Goal: Transaction & Acquisition: Book appointment/travel/reservation

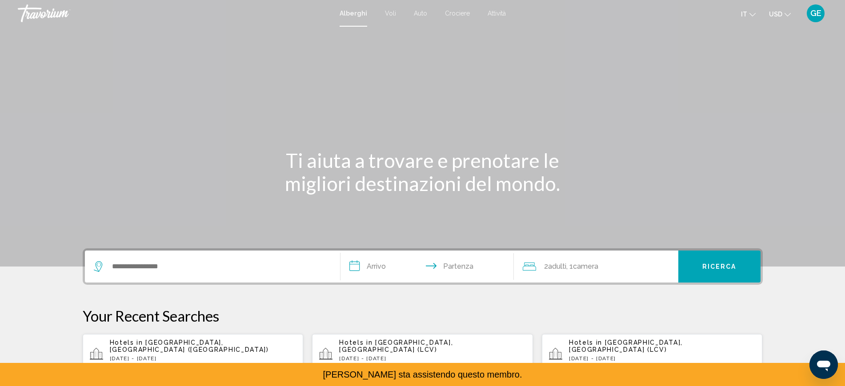
click at [749, 15] on icon "Change language" at bounding box center [752, 15] width 6 height 6
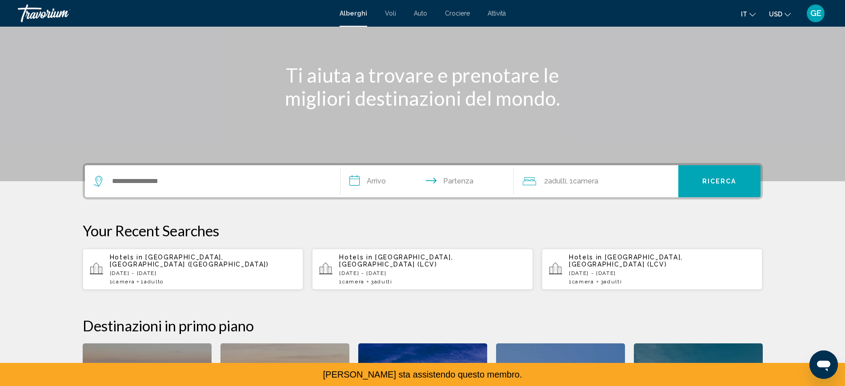
scroll to position [111, 0]
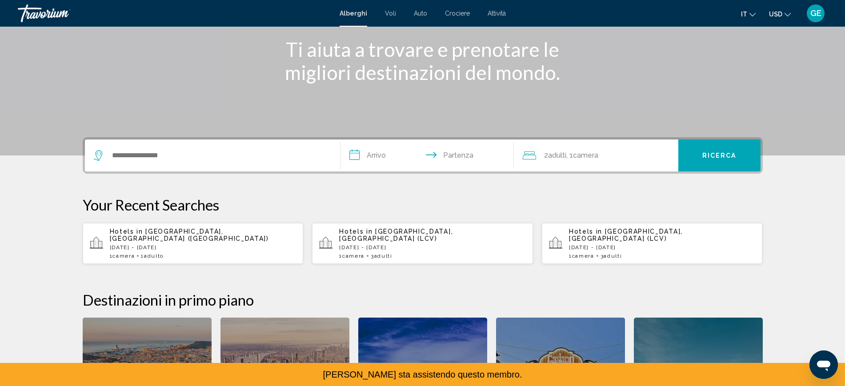
click at [741, 17] on button "it English Español Français Italiano Português русский" at bounding box center [748, 14] width 15 height 13
click at [708, 53] on button "Español" at bounding box center [728, 47] width 41 height 12
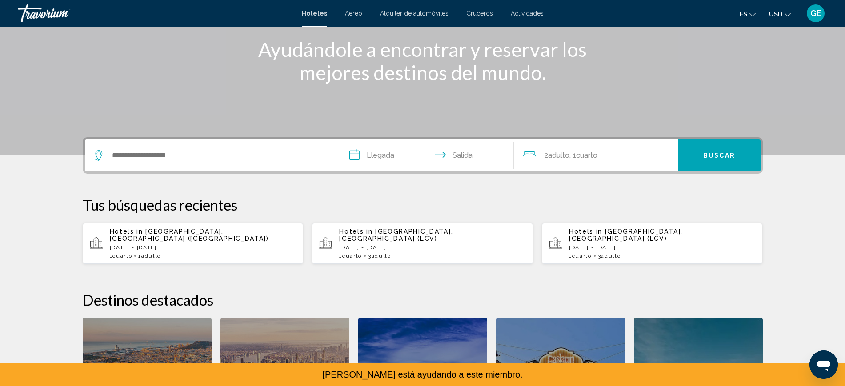
click at [697, 40] on div "Main content" at bounding box center [422, 22] width 845 height 267
click at [740, 18] on span "es" at bounding box center [744, 14] width 8 height 7
click at [708, 41] on button "English" at bounding box center [728, 36] width 41 height 12
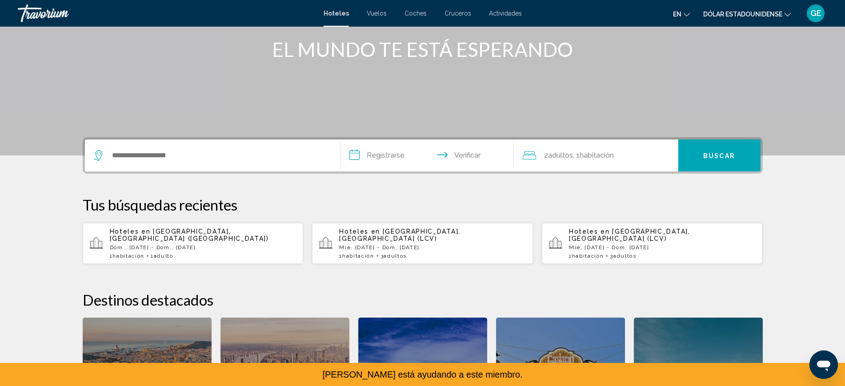
click at [720, 42] on div "Contenido principal" at bounding box center [422, 22] width 845 height 267
click at [673, 13] on span "en" at bounding box center [677, 14] width 8 height 7
click at [642, 53] on button "Español" at bounding box center [662, 47] width 41 height 12
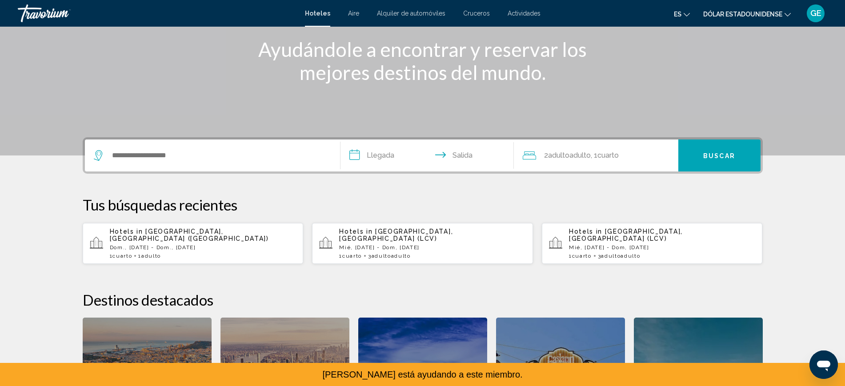
click at [684, 16] on icon "Cambiar idioma" at bounding box center [687, 15] width 6 height 6
click at [642, 76] on button "Italiano" at bounding box center [662, 70] width 41 height 12
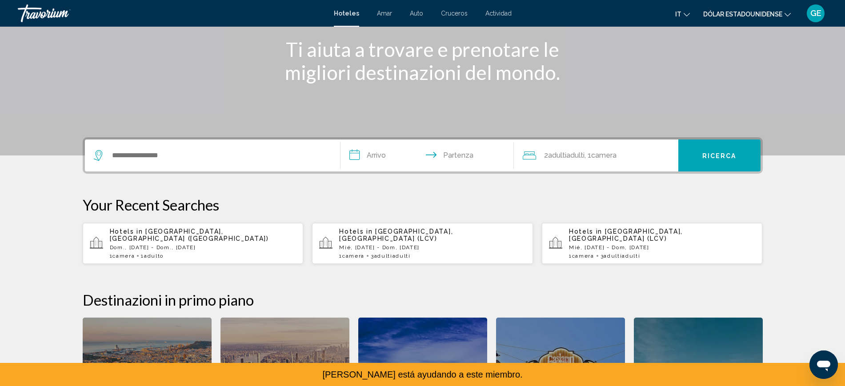
click at [675, 20] on button "it English Español Français Italiano Português русский" at bounding box center [682, 14] width 15 height 13
click at [642, 64] on button "Français" at bounding box center [662, 59] width 41 height 12
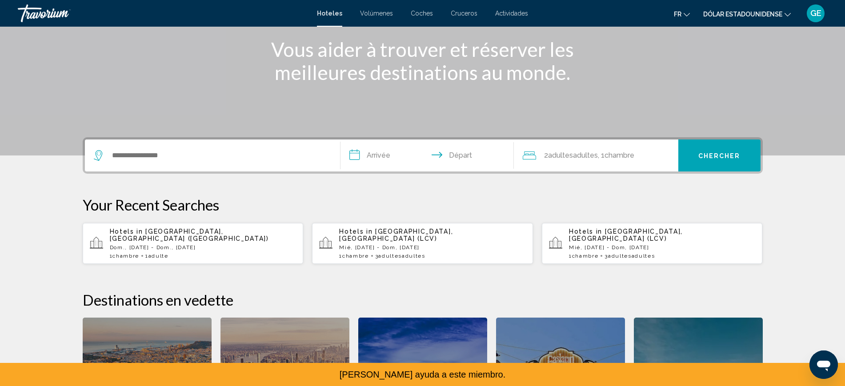
click at [684, 17] on icon "Cambiar idioma" at bounding box center [687, 15] width 6 height 6
click at [642, 53] on button "Español" at bounding box center [662, 47] width 41 height 12
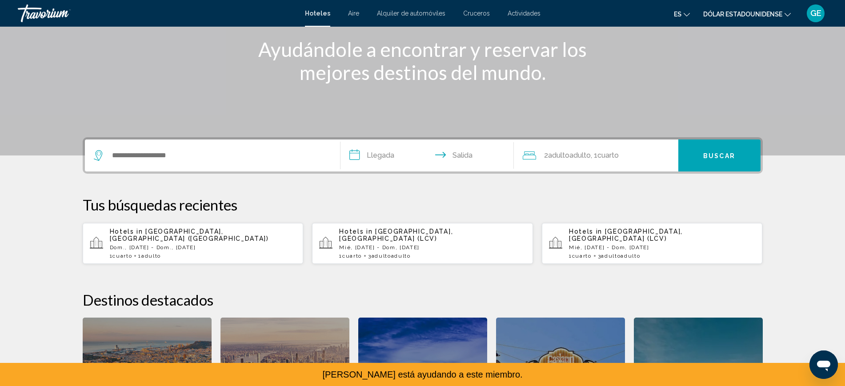
click at [684, 17] on icon "Cambiar idioma" at bounding box center [687, 15] width 6 height 6
click at [642, 37] on button "English" at bounding box center [662, 36] width 41 height 12
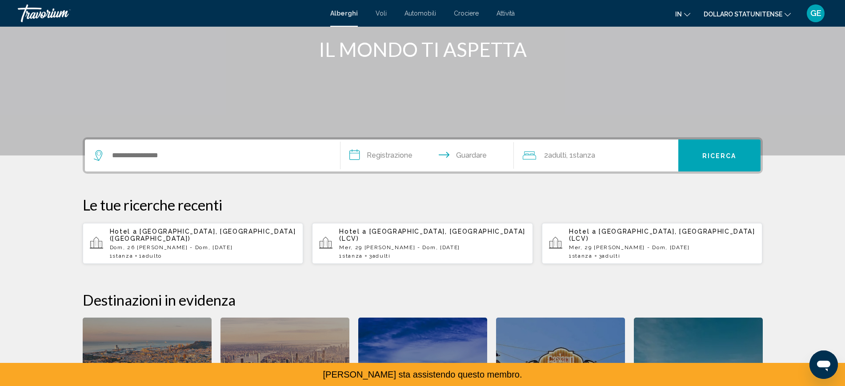
click at [699, 61] on div "IL MONDO TI ASPETTA" at bounding box center [423, 49] width 716 height 23
click at [684, 18] on icon "Cambia lingua" at bounding box center [687, 15] width 6 height 6
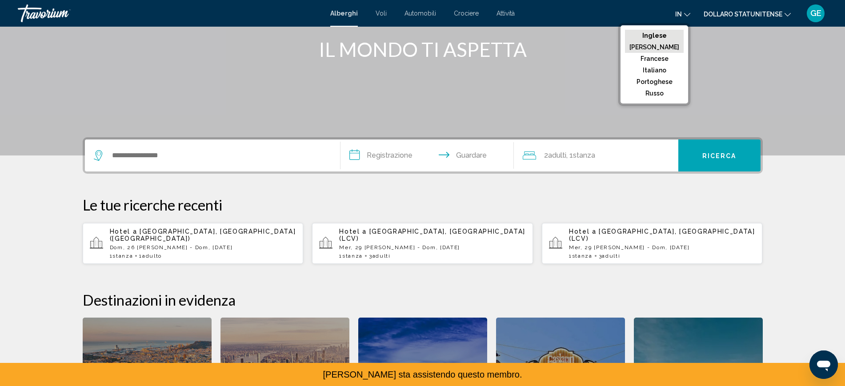
click at [629, 51] on font "[PERSON_NAME]" at bounding box center [654, 47] width 50 height 7
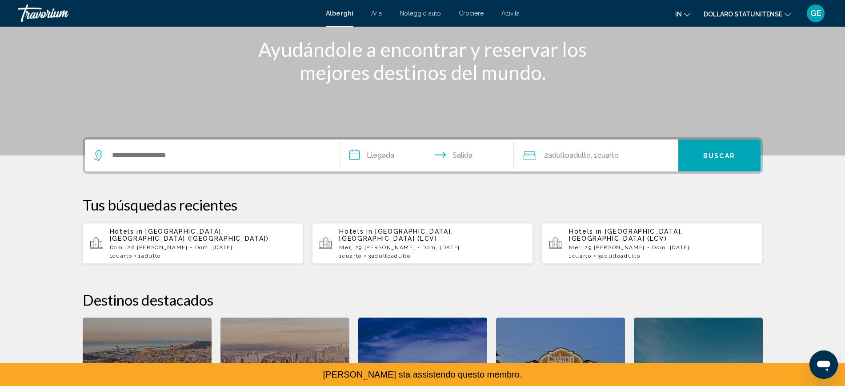
click at [684, 18] on icon "Cambia lingua" at bounding box center [687, 15] width 6 height 6
click at [642, 64] on button "Français" at bounding box center [662, 59] width 41 height 12
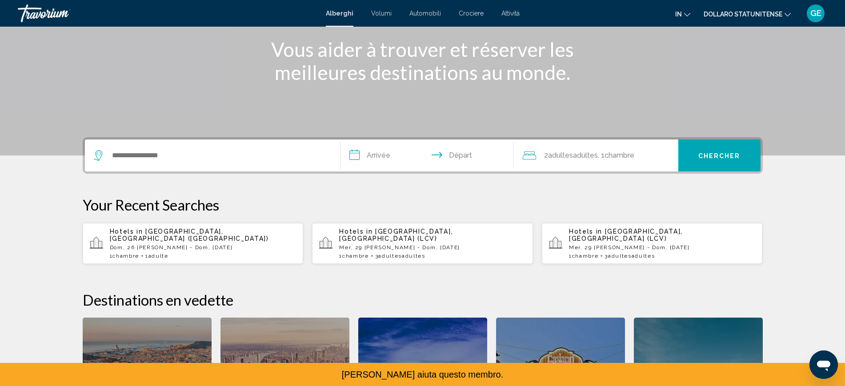
click at [684, 18] on icon "Cambia lingua" at bounding box center [687, 15] width 6 height 6
click at [642, 76] on button "Italiano" at bounding box center [662, 70] width 41 height 12
click at [684, 14] on icon "Cambia lingua" at bounding box center [687, 15] width 6 height 6
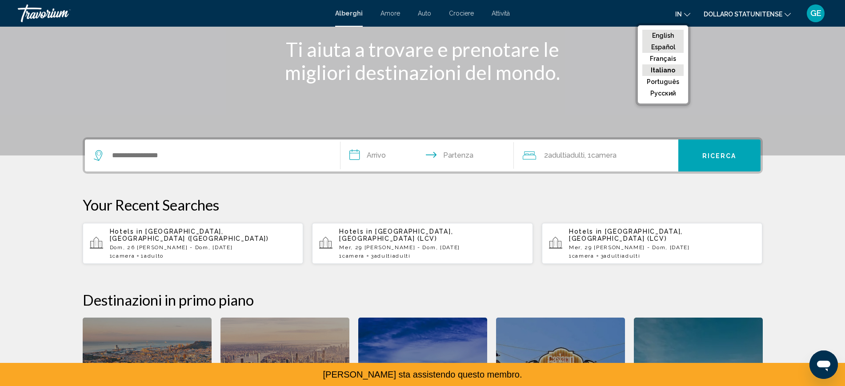
click at [642, 39] on button "English" at bounding box center [662, 36] width 41 height 12
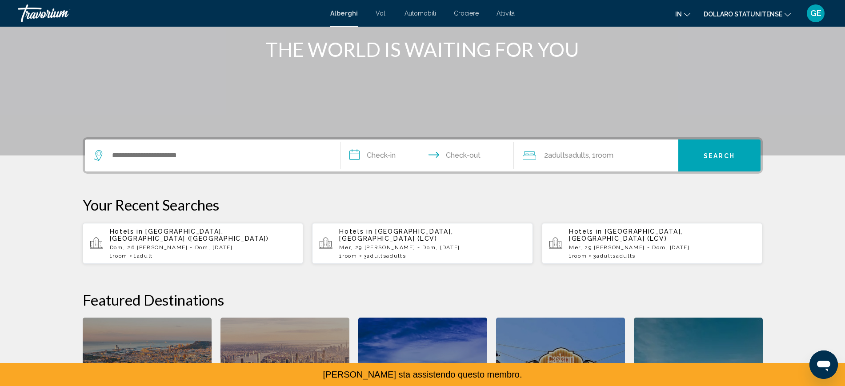
click at [812, 15] on font "GE" at bounding box center [815, 12] width 11 height 9
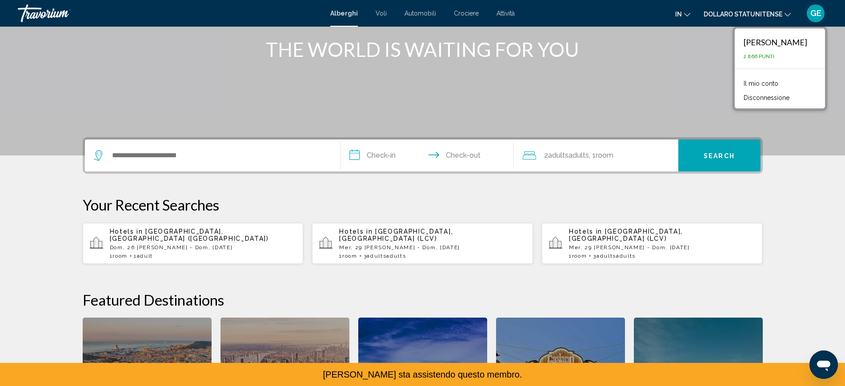
click at [744, 87] on font "Il mio conto" at bounding box center [761, 83] width 35 height 7
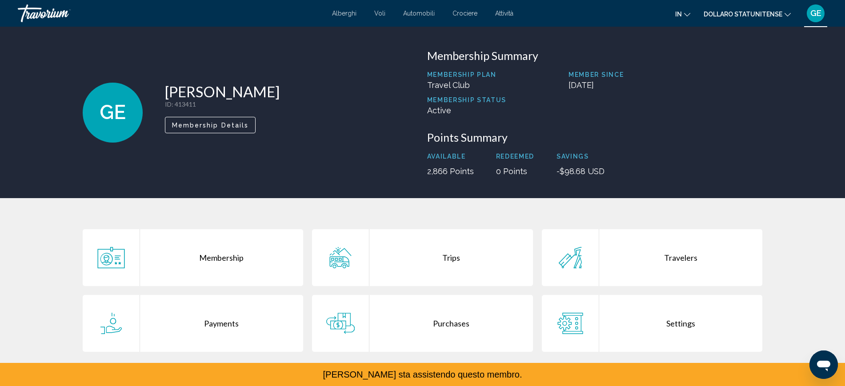
click at [675, 20] on ul "In English Español Français Italiano Português русский Dollaro statunitense USD…" at bounding box center [739, 13] width 129 height 14
click at [684, 15] on icon "Cambia lingua" at bounding box center [687, 15] width 6 height 6
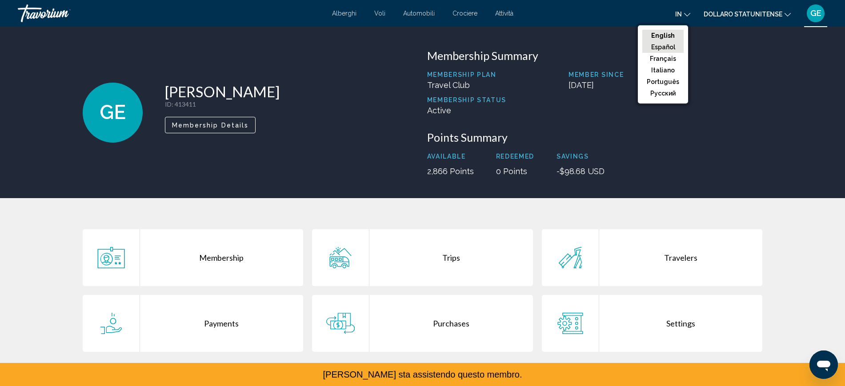
click at [642, 41] on button "English" at bounding box center [662, 36] width 41 height 12
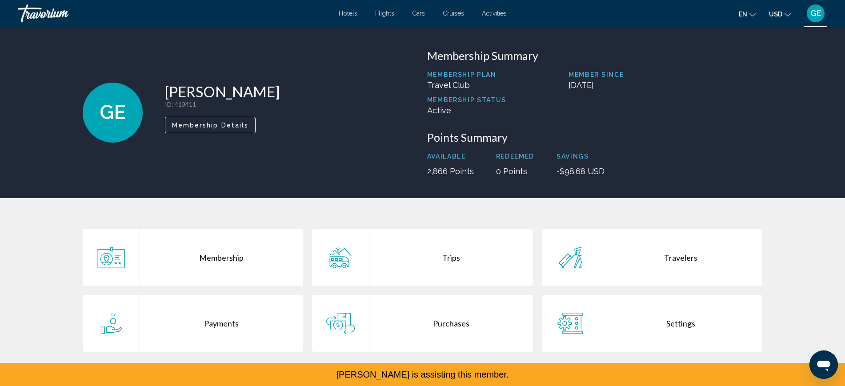
drag, startPoint x: 672, startPoint y: 3, endPoint x: 696, endPoint y: 106, distance: 106.3
click at [696, 90] on p "[DATE]" at bounding box center [665, 84] width 194 height 9
click at [739, 11] on button "en English Español Français Italiano Português русский" at bounding box center [747, 14] width 17 height 13
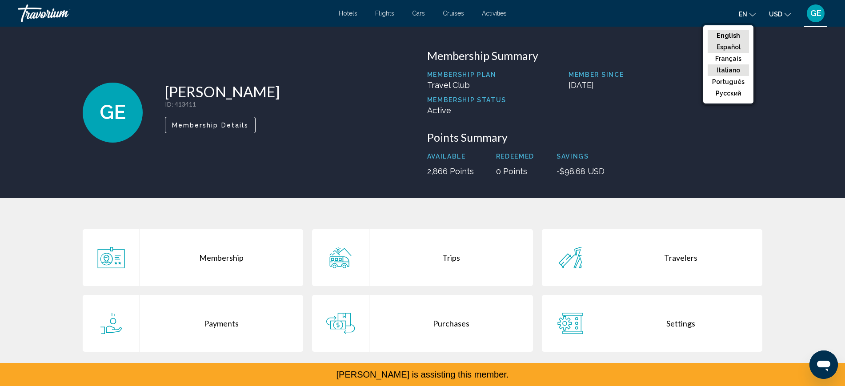
click at [708, 76] on button "Italiano" at bounding box center [728, 70] width 41 height 12
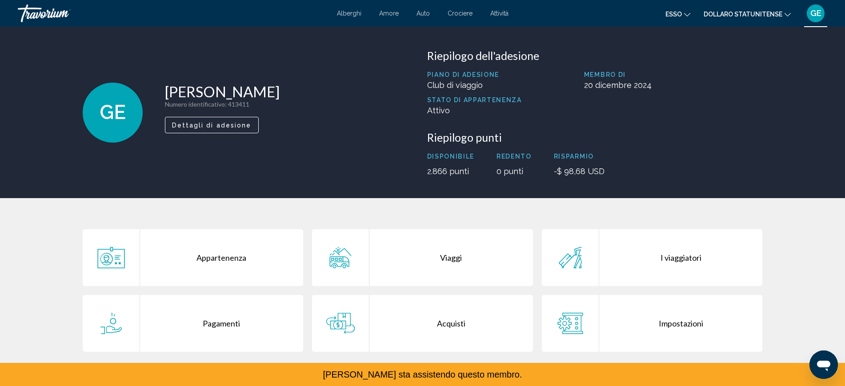
click at [719, 41] on div "GE [PERSON_NAME] Numero identificativo : 413411 Membro secondario Dettagli di a…" at bounding box center [422, 113] width 845 height 172
click at [337, 12] on span "Alberghi" at bounding box center [349, 13] width 24 height 7
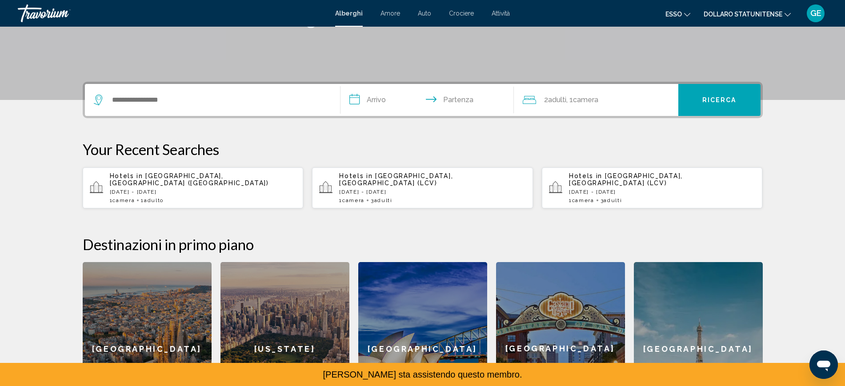
click at [386, 119] on input "**********" at bounding box center [428, 101] width 177 height 35
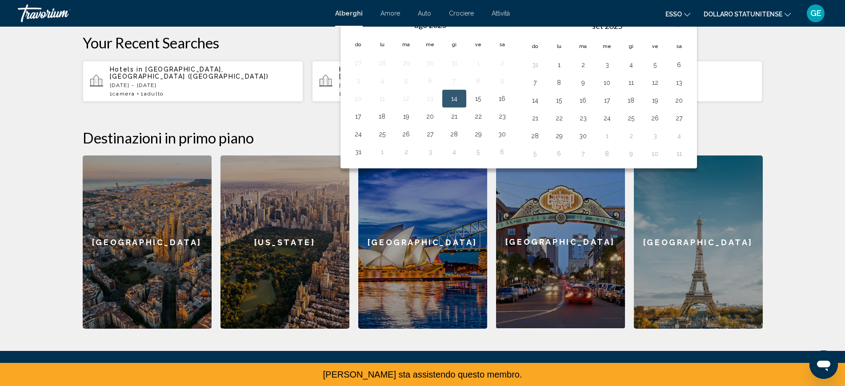
scroll to position [274, 0]
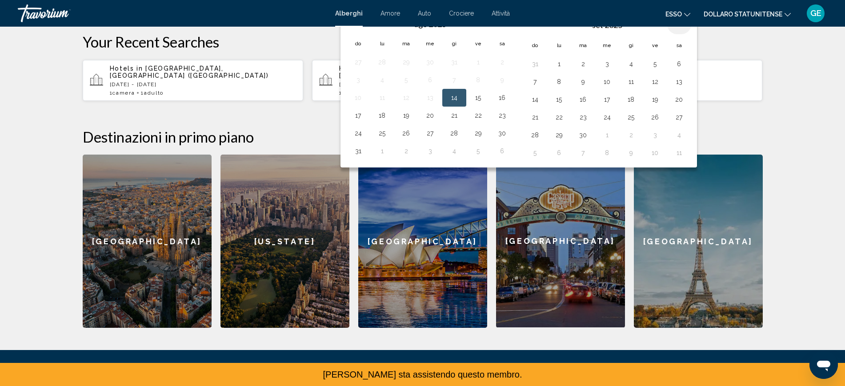
click at [689, 34] on th "Next month" at bounding box center [679, 25] width 24 height 20
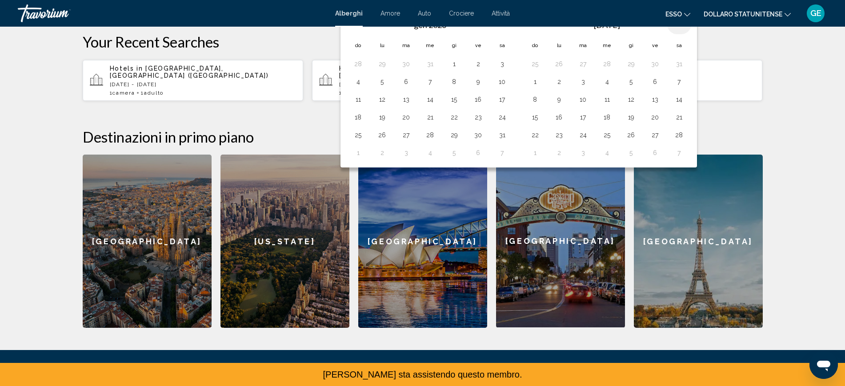
click at [689, 34] on th "Next month" at bounding box center [679, 25] width 24 height 20
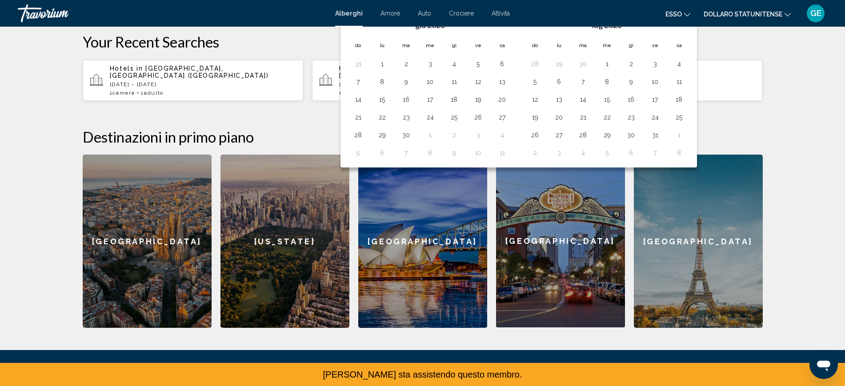
click at [684, 14] on icon "Cambia lingua" at bounding box center [687, 15] width 6 height 6
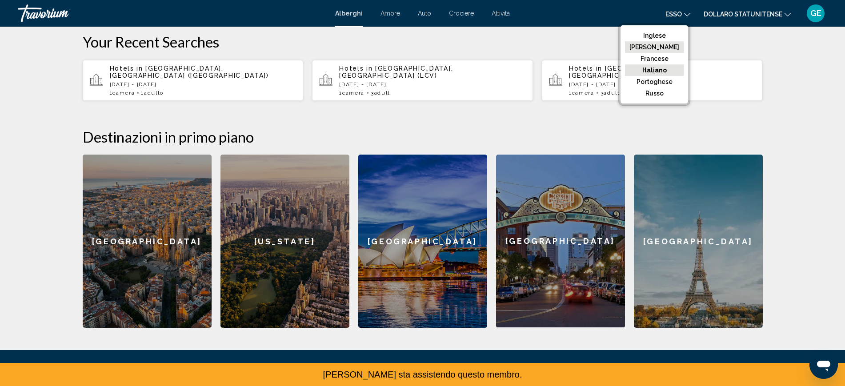
click at [686, 104] on div "**********" at bounding box center [423, 151] width 716 height 354
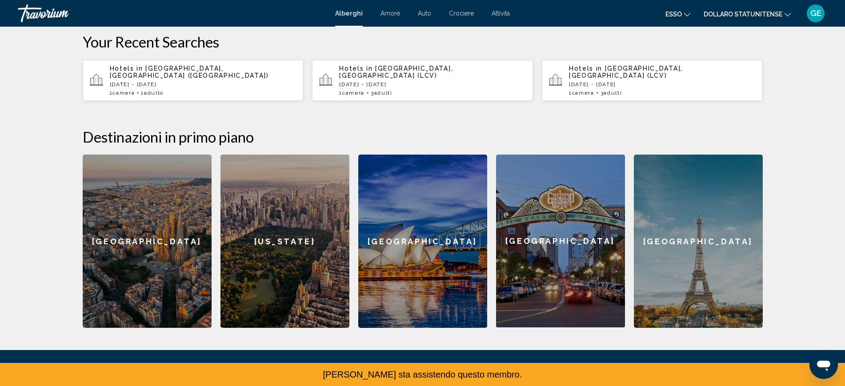
click at [684, 12] on mat-icon "Cambia lingua" at bounding box center [687, 13] width 6 height 6
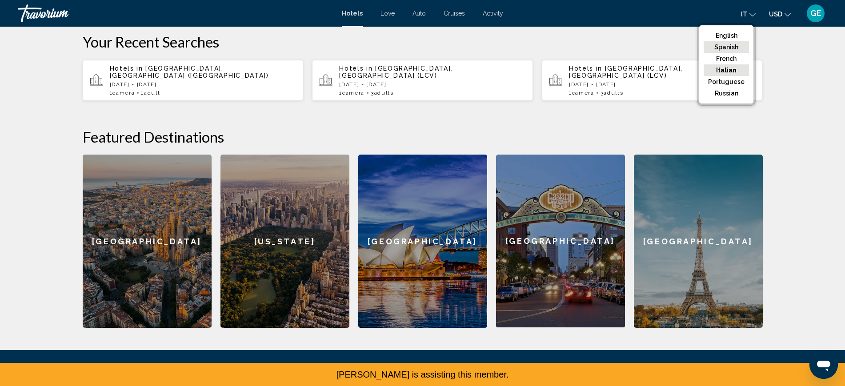
click at [756, 100] on div "**********" at bounding box center [423, 151] width 716 height 354
click at [741, 17] on span "it" at bounding box center [744, 14] width 6 height 7
drag, startPoint x: 815, startPoint y: 21, endPoint x: 809, endPoint y: 29, distance: 9.2
click at [814, 18] on span "GE" at bounding box center [815, 13] width 11 height 9
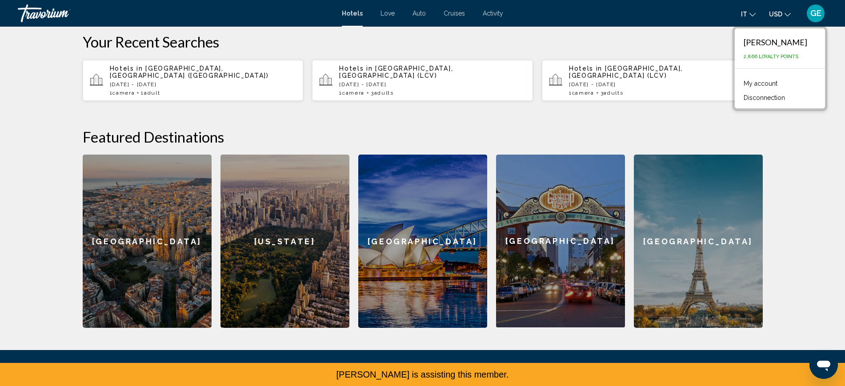
click at [761, 101] on font "Disconnection" at bounding box center [764, 97] width 41 height 7
